Goal: Check status

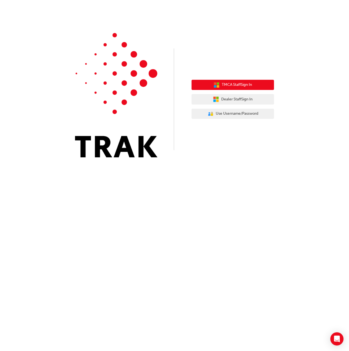
click at [237, 84] on span "TMCA Staff Sign In" at bounding box center [237, 85] width 30 height 6
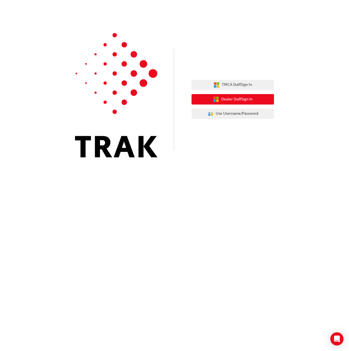
click at [239, 98] on span "Dealer Staff Sign In" at bounding box center [236, 99] width 31 height 6
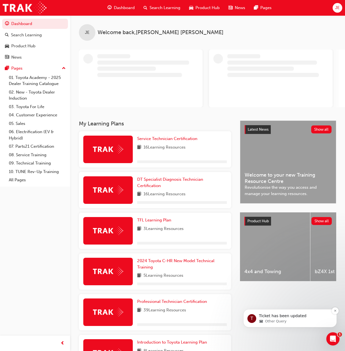
click at [293, 318] on p "Ticket has been updated" at bounding box center [294, 316] width 71 height 6
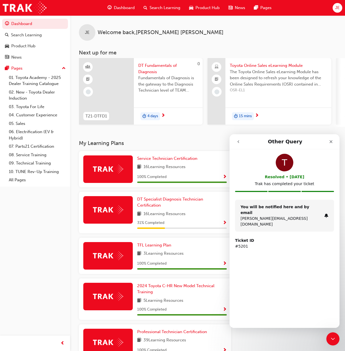
click at [247, 238] on strong "Ticket ID" at bounding box center [244, 240] width 19 height 4
click at [272, 207] on strong "You will be notified here and by email" at bounding box center [275, 210] width 69 height 10
click at [232, 37] on div "JE Welcome back , [PERSON_NAME]" at bounding box center [207, 27] width 275 height 25
click at [332, 142] on icon "Close" at bounding box center [331, 141] width 4 height 4
